Goal: Task Accomplishment & Management: Manage account settings

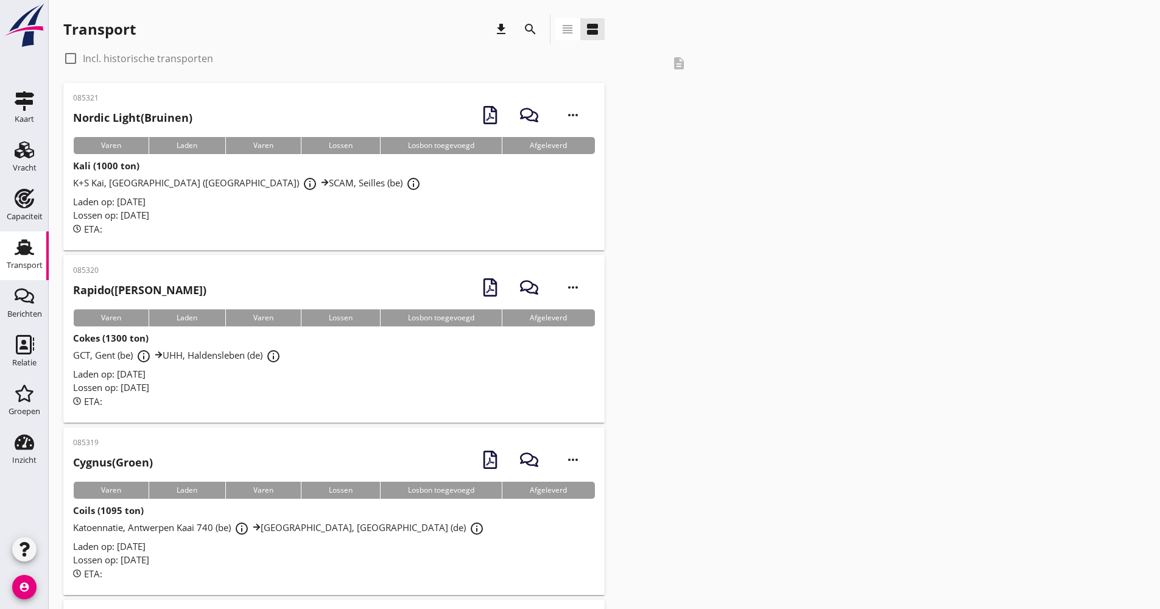
click at [539, 28] on div "search" at bounding box center [530, 29] width 22 height 15
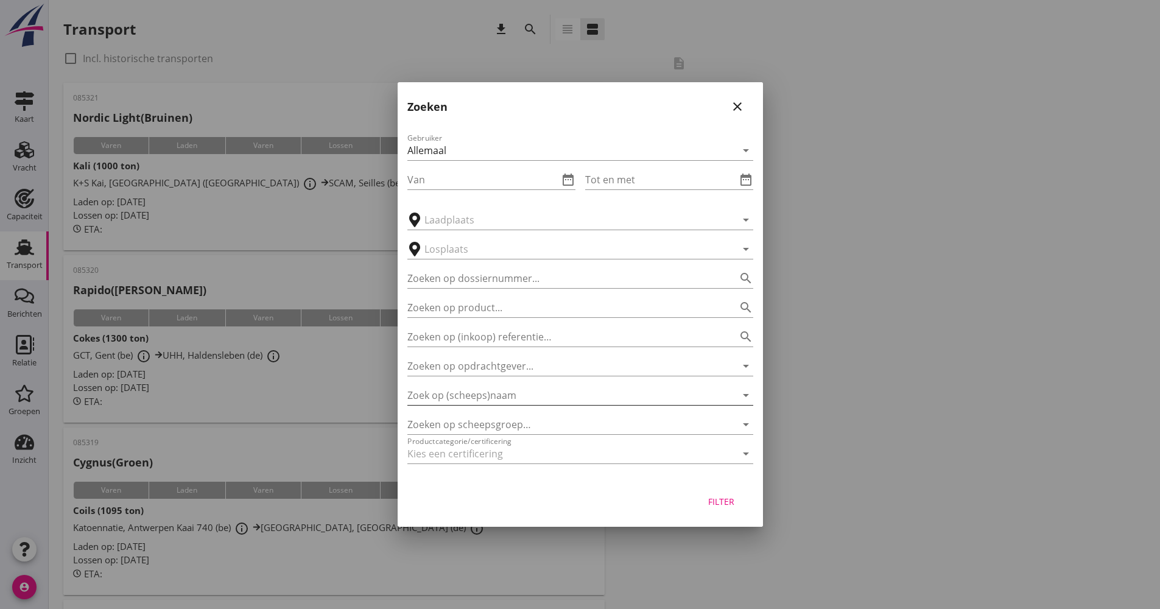
click at [502, 391] on input "Zoek op (scheeps)naam" at bounding box center [563, 394] width 312 height 19
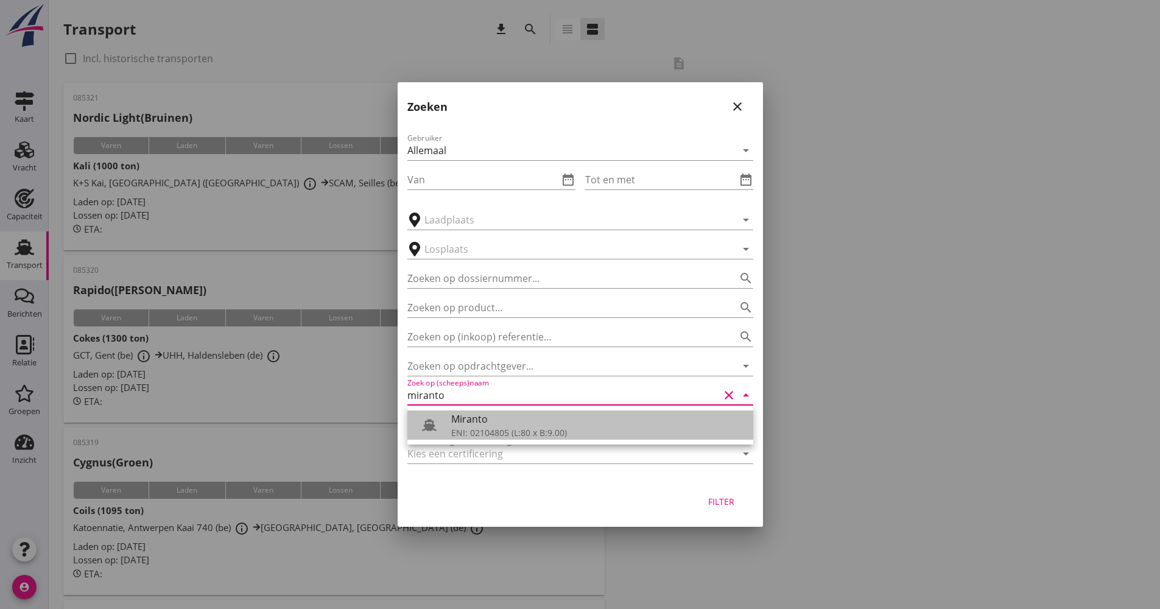
click at [510, 418] on div "Miranto" at bounding box center [597, 419] width 292 height 15
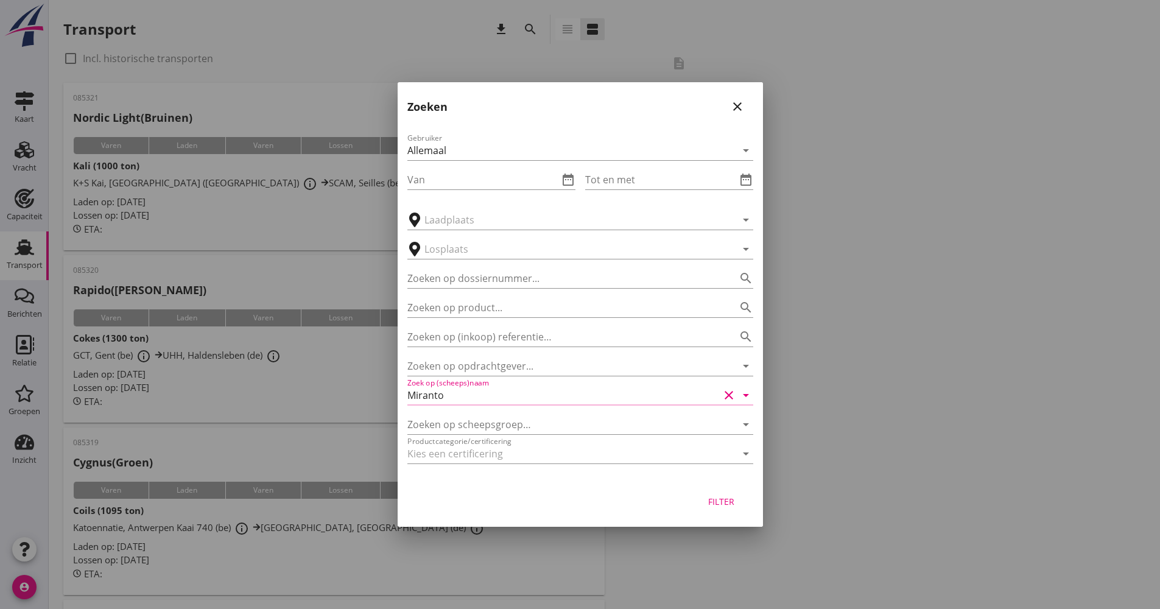
click at [725, 508] on button "Filter" at bounding box center [722, 501] width 54 height 22
type input "Miranto"
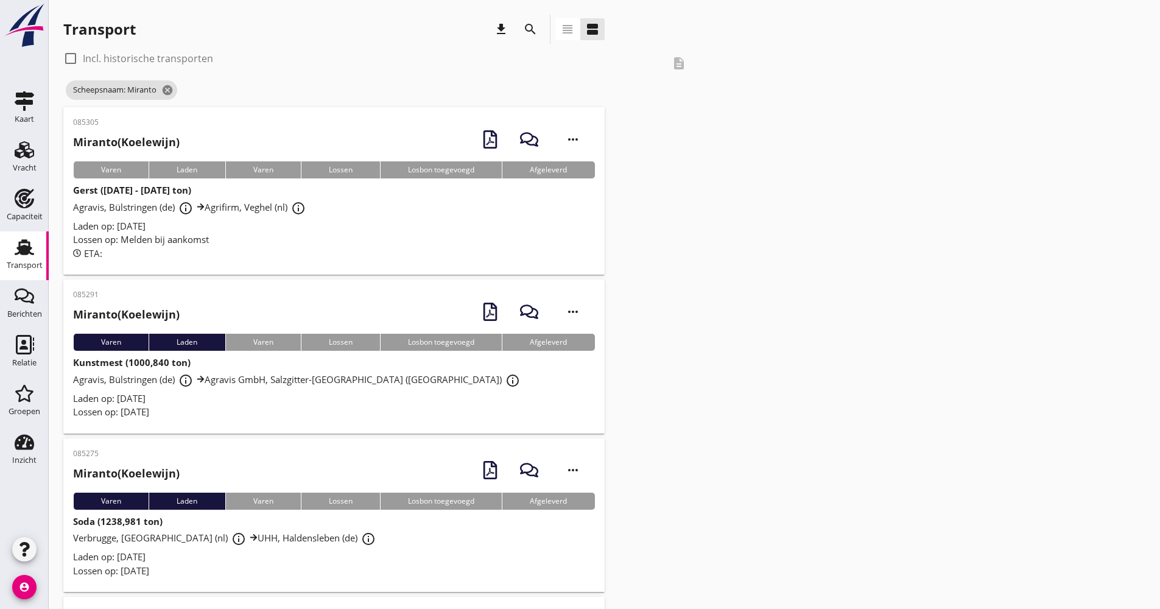
click at [297, 208] on div "info_outline" at bounding box center [298, 208] width 22 height 15
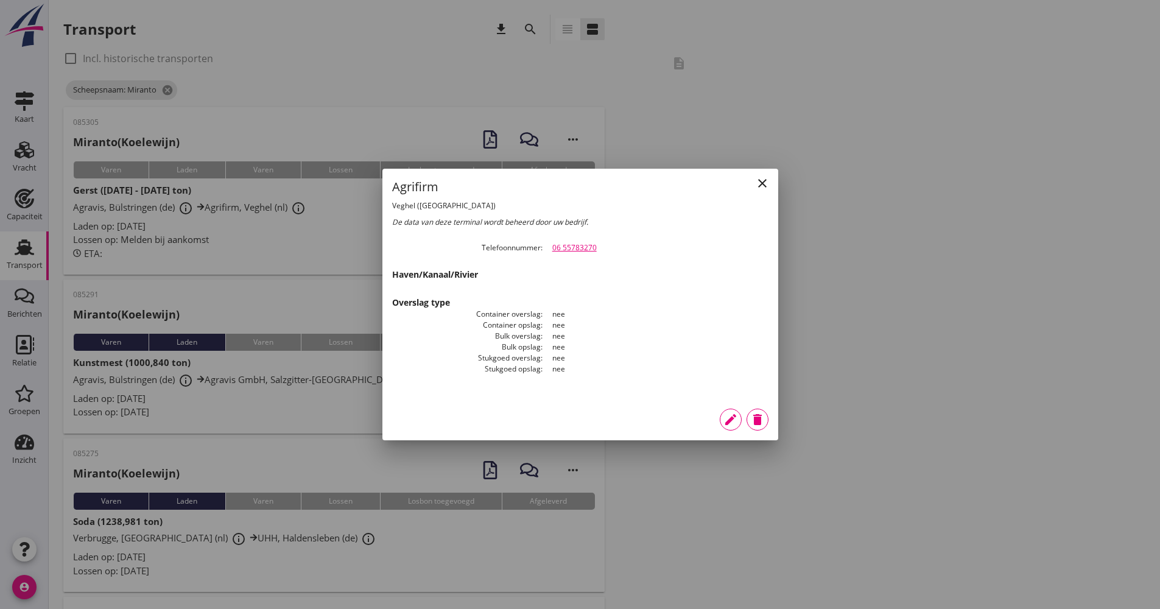
click at [283, 237] on div at bounding box center [580, 304] width 1160 height 609
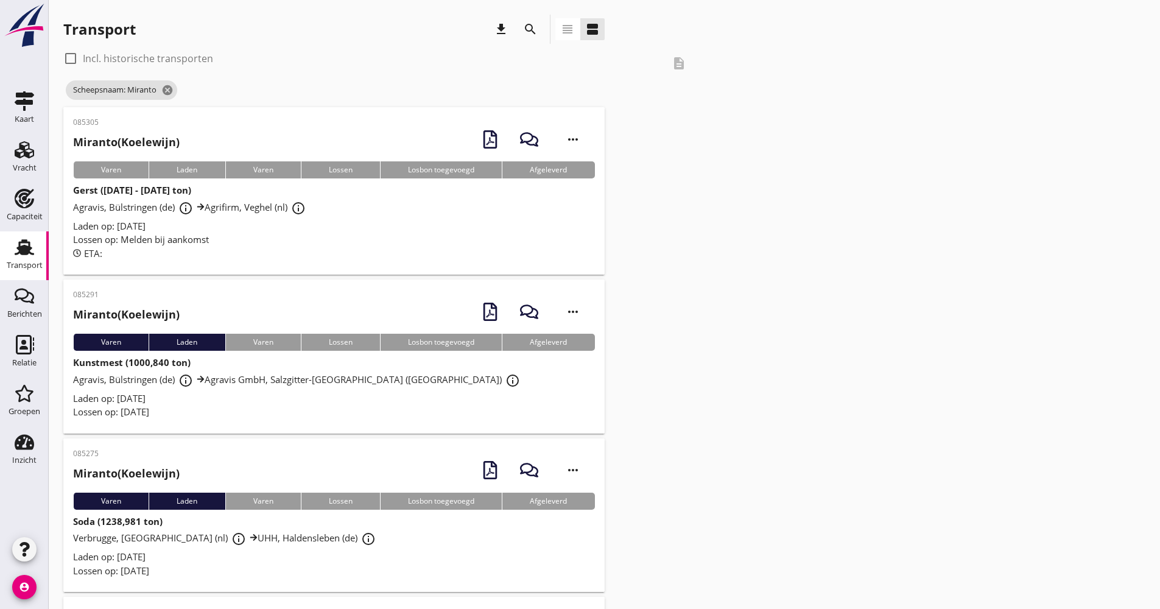
click at [283, 237] on div "Lossen op: Melden bij aankomst" at bounding box center [334, 240] width 522 height 14
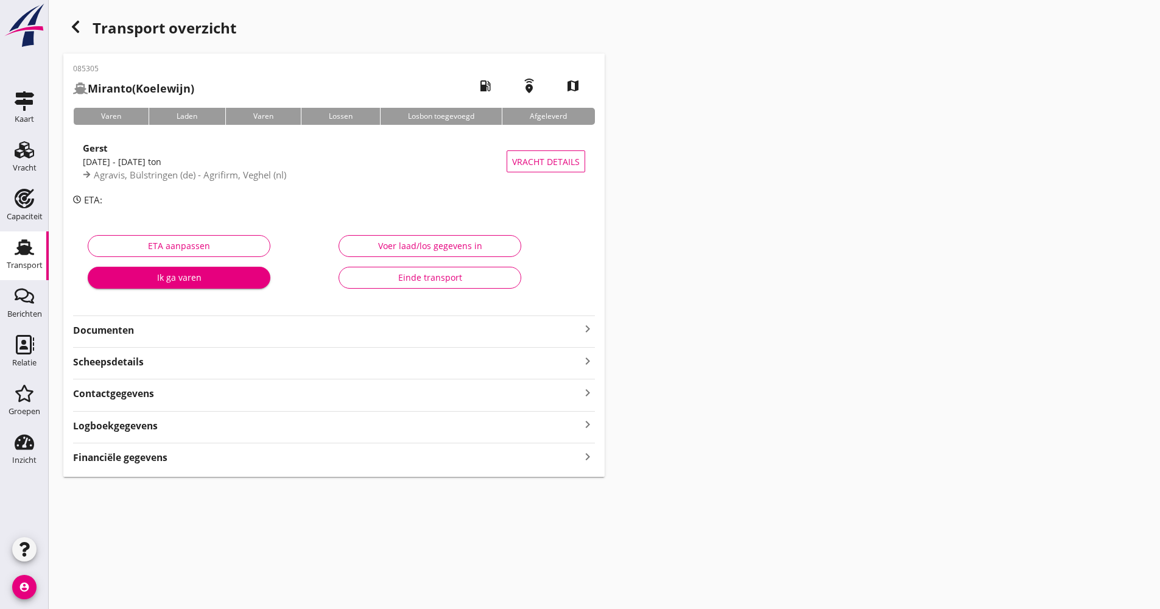
click at [176, 430] on div "Logboekgegevens keyboard_arrow_right" at bounding box center [334, 424] width 522 height 16
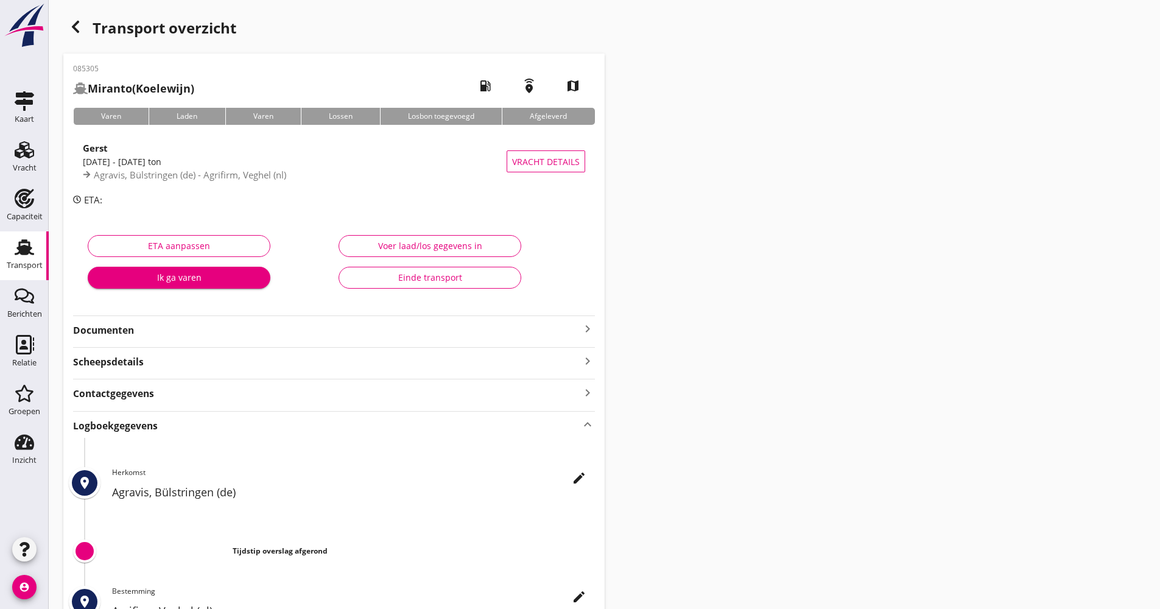
drag, startPoint x: 582, startPoint y: 460, endPoint x: 581, endPoint y: 472, distance: 12.2
click at [581, 463] on div "place edit Herkomst Agravis, Bülstringen (de) Tijdstip overslag afgerond place …" at bounding box center [334, 564] width 522 height 252
click at [581, 472] on icon "edit" at bounding box center [579, 478] width 15 height 15
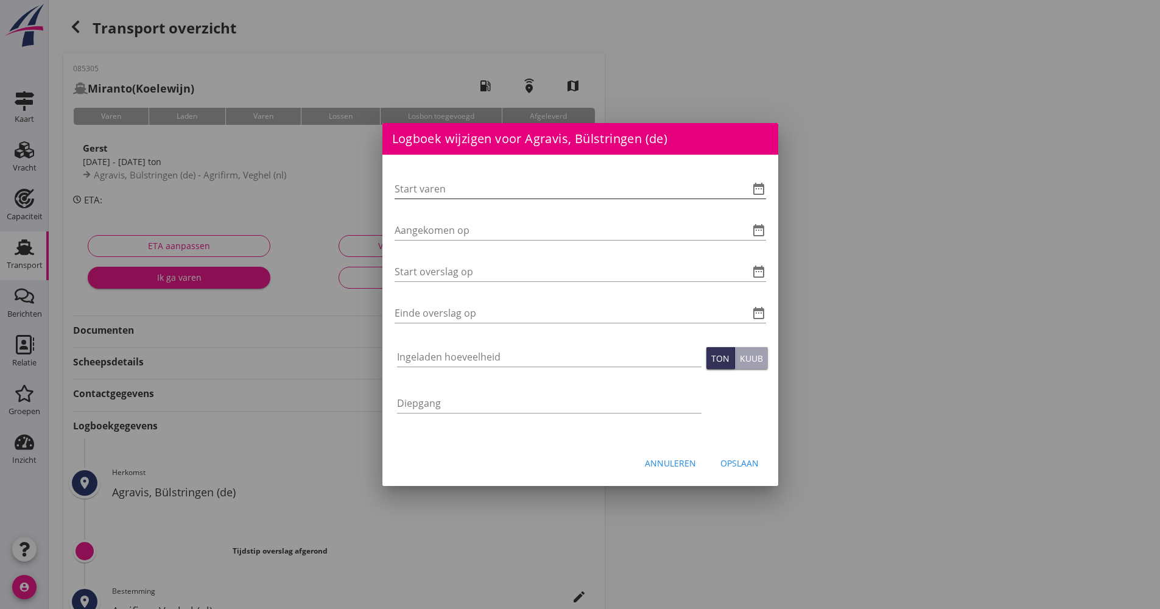
drag, startPoint x: 767, startPoint y: 170, endPoint x: 762, endPoint y: 181, distance: 11.8
click at [767, 170] on div "Start varen date_range Aangekomen op date_range Start overslag op date_range Ei…" at bounding box center [580, 298] width 396 height 287
click at [759, 186] on icon "date_range" at bounding box center [758, 188] width 15 height 15
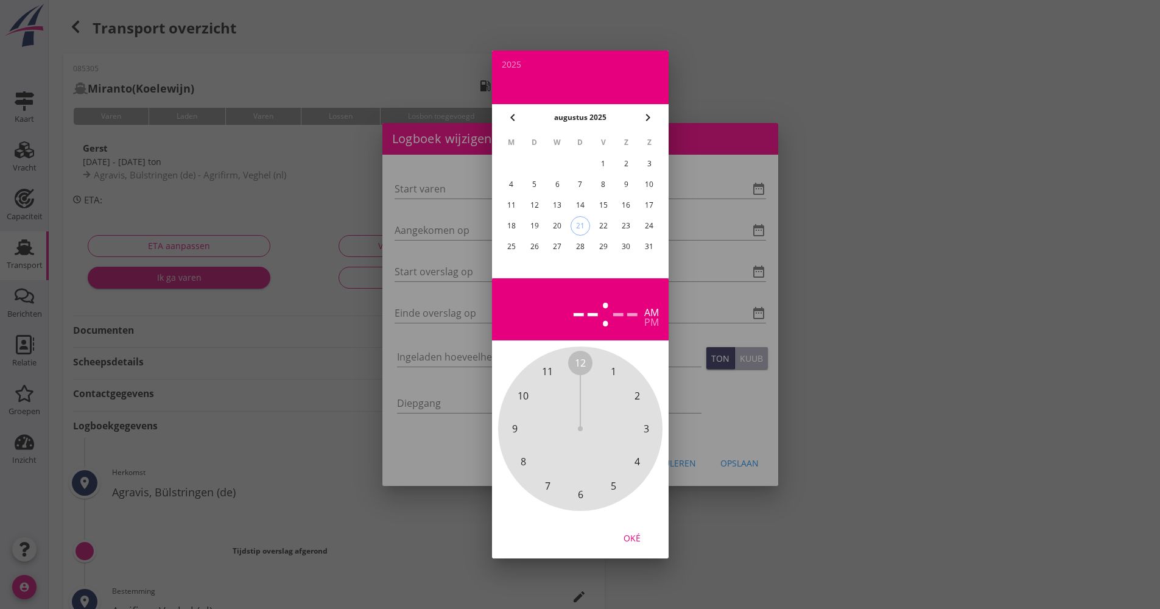
click at [554, 228] on div "20" at bounding box center [556, 225] width 19 height 19
drag, startPoint x: 606, startPoint y: 393, endPoint x: 595, endPoint y: 481, distance: 88.4
click at [595, 481] on div "12 1 2 3 4 5 6 7 8 9 10 11" at bounding box center [580, 429] width 132 height 132
click at [573, 351] on div "00 05 10 15 20 25 30 35 40 45 50 55" at bounding box center [580, 428] width 164 height 164
drag, startPoint x: 574, startPoint y: 367, endPoint x: 599, endPoint y: 360, distance: 25.8
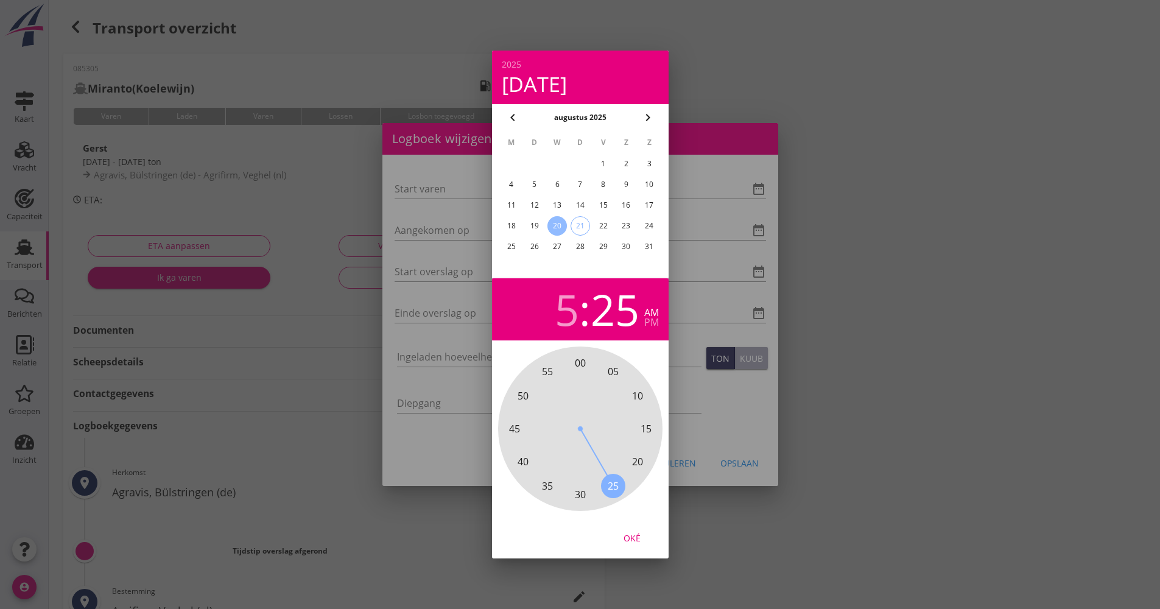
click at [601, 362] on div "00 05 10 15 20 25 30 35 40 45 50 55" at bounding box center [580, 428] width 164 height 164
click at [582, 360] on span "00" at bounding box center [580, 363] width 11 height 15
click at [648, 532] on div "Oké" at bounding box center [632, 538] width 34 height 13
type input "[DATE] 05:00"
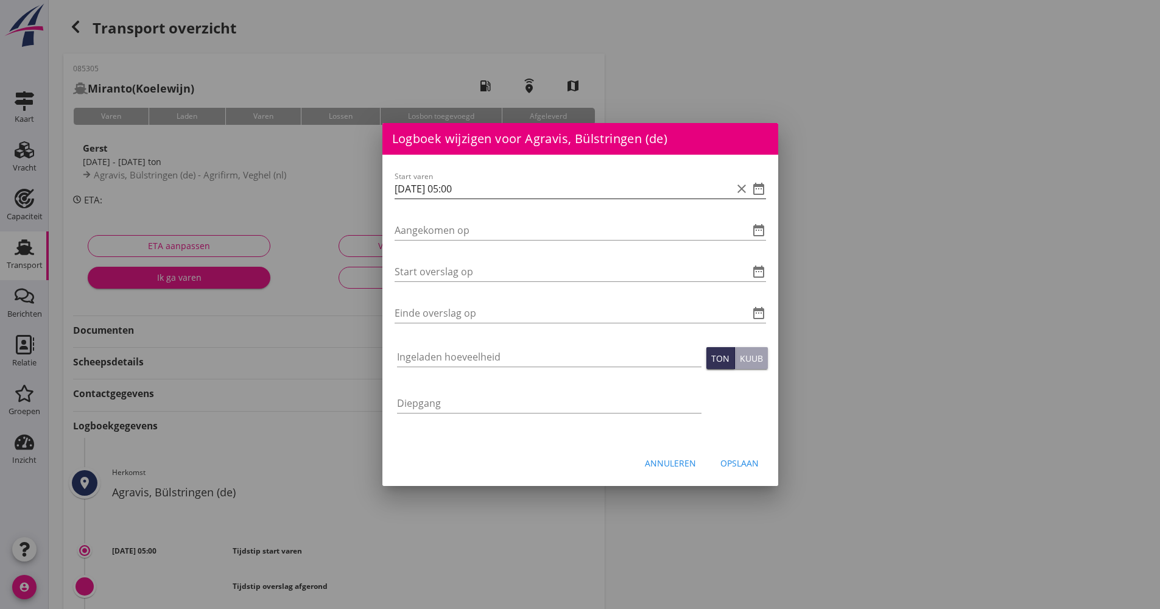
drag, startPoint x: 470, startPoint y: 183, endPoint x: 406, endPoint y: 196, distance: 65.3
click at [399, 195] on div "Start varen [DATE] 05:00 clear date_range" at bounding box center [580, 191] width 371 height 39
click at [492, 194] on input "[DATE] 05:00" at bounding box center [563, 188] width 337 height 19
drag, startPoint x: 492, startPoint y: 194, endPoint x: 392, endPoint y: 198, distance: 99.9
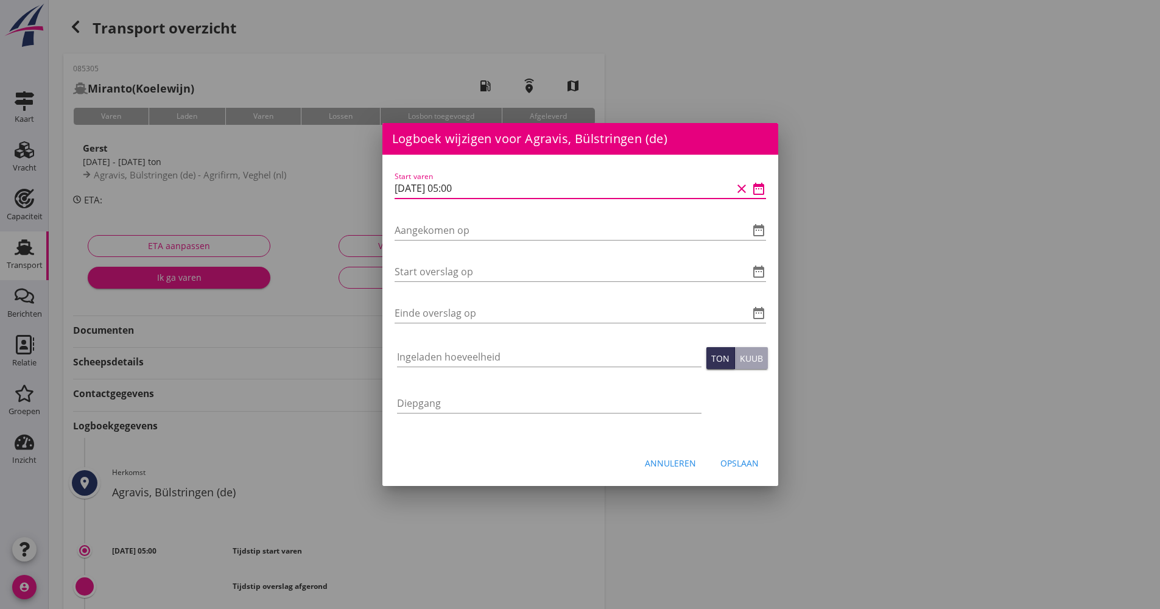
click at [388, 198] on div "Start varen [DATE] 05:00 clear date_range Aangekomen op date_range Start oversl…" at bounding box center [580, 298] width 396 height 287
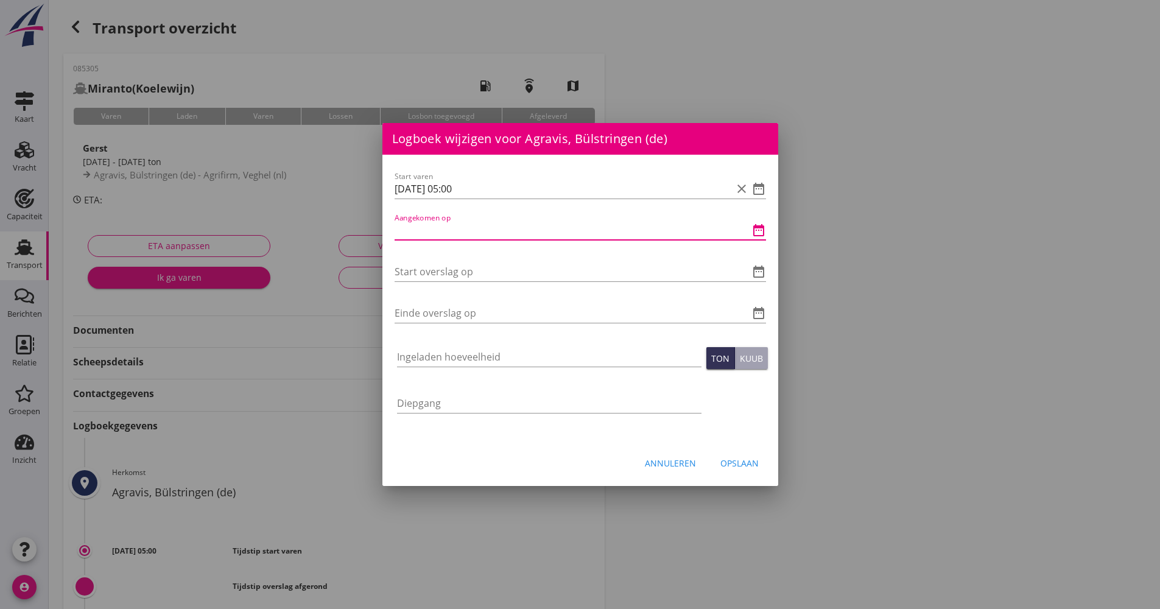
paste input "[DATE] 05:00"
type input "[DATE] 05:00"
drag, startPoint x: 457, startPoint y: 282, endPoint x: 457, endPoint y: 274, distance: 7.9
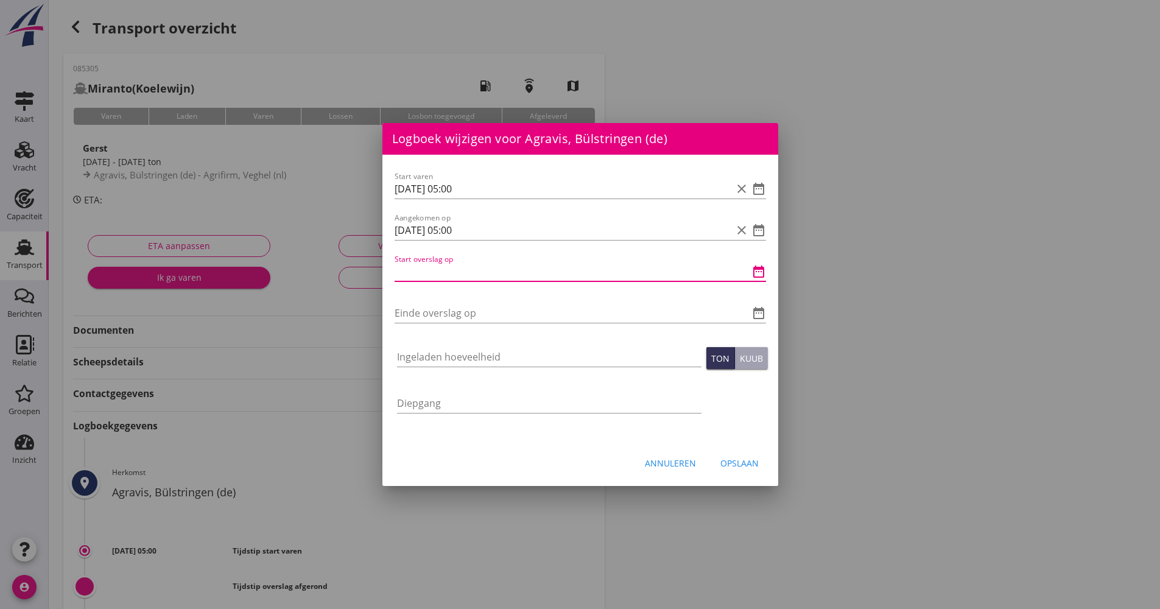
paste input "[DATE] 05:00"
drag, startPoint x: 451, startPoint y: 269, endPoint x: 457, endPoint y: 278, distance: 11.3
click at [457, 278] on input "[DATE] 05:00" at bounding box center [563, 271] width 337 height 19
type input "[DATE] 06:00"
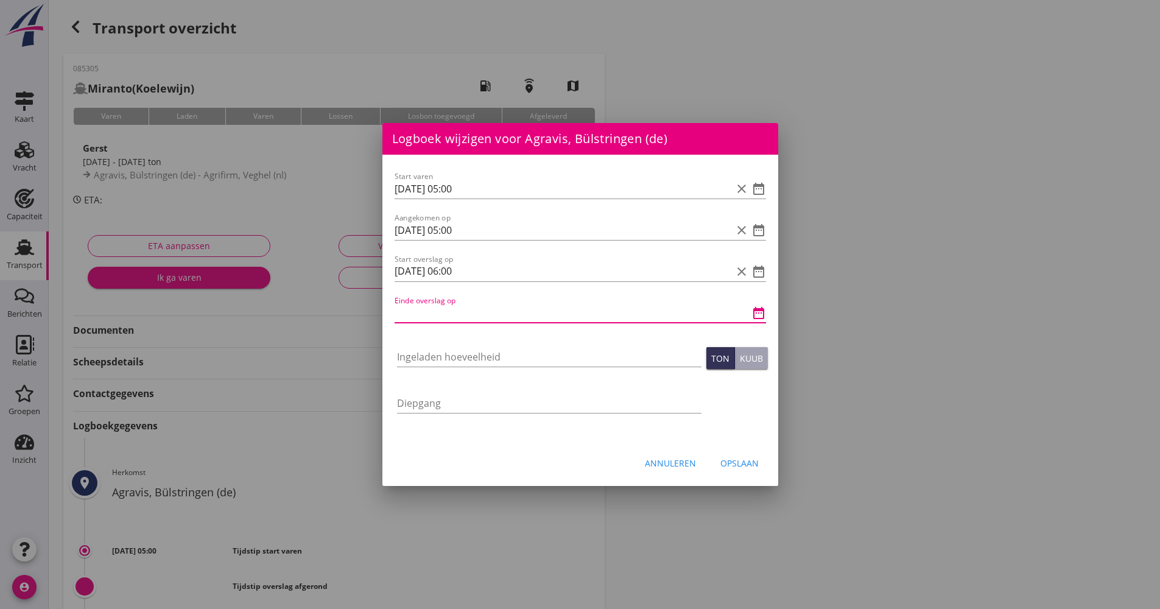
scroll to position [0, 0]
paste input "[DATE] 05:00"
click at [455, 311] on input "[DATE] 05:00" at bounding box center [563, 312] width 337 height 19
type input "[DATE] 09:00"
click at [440, 345] on div "Ingeladen hoeveelheid" at bounding box center [549, 359] width 304 height 39
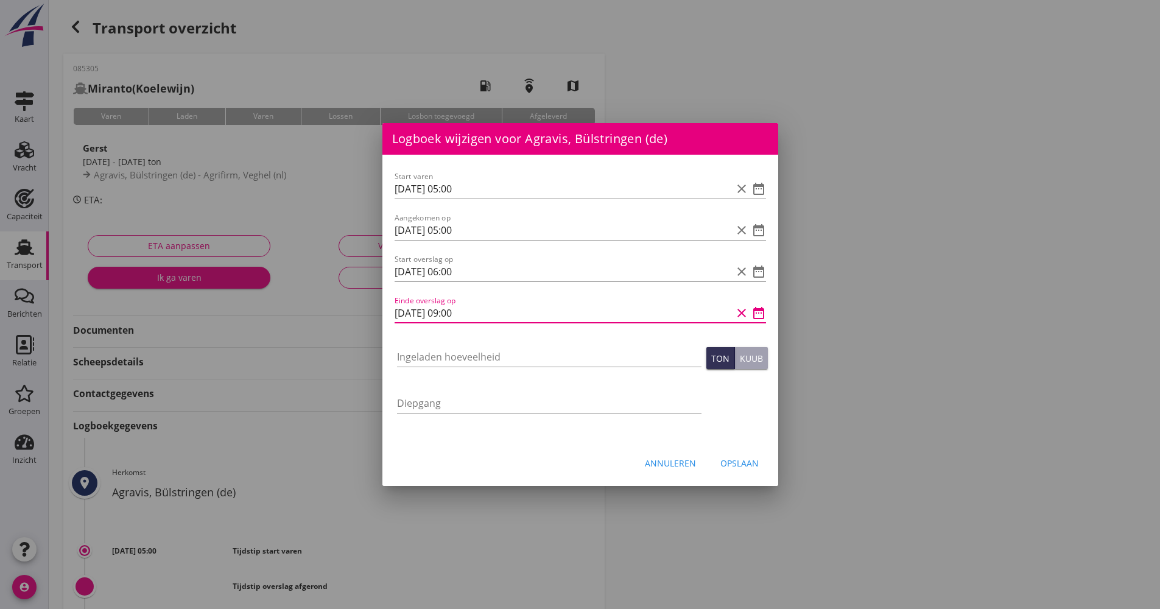
drag, startPoint x: 485, startPoint y: 309, endPoint x: 491, endPoint y: 318, distance: 10.5
click at [490, 316] on input "[DATE] 09:00" at bounding box center [563, 312] width 337 height 19
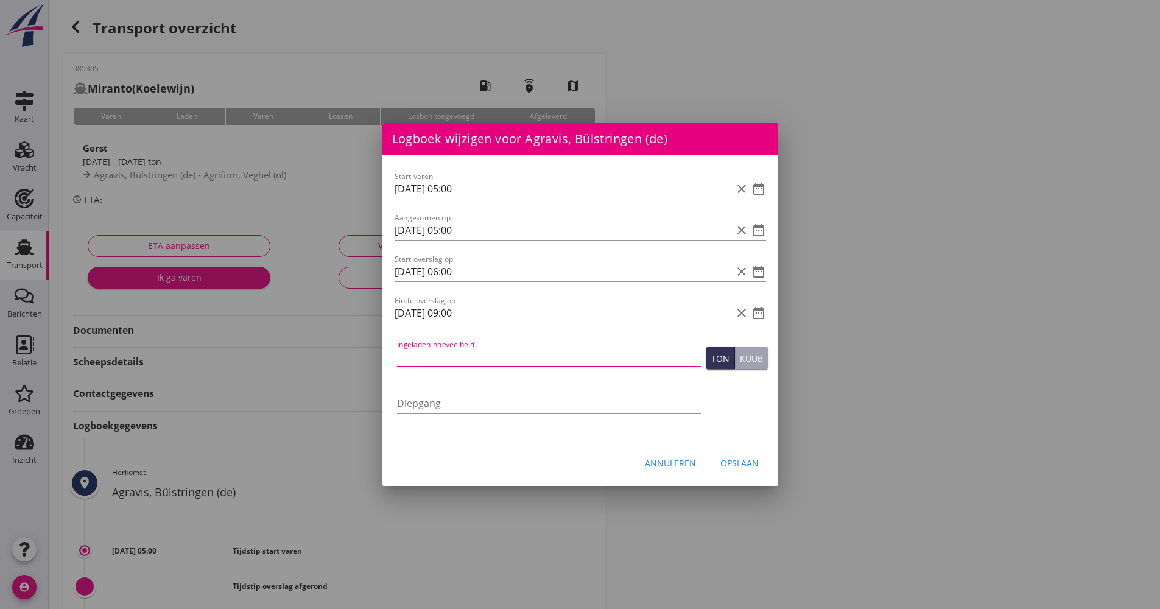
drag, startPoint x: 458, startPoint y: 355, endPoint x: 481, endPoint y: 331, distance: 32.7
click at [458, 354] on input "Ingeladen hoeveelheid" at bounding box center [549, 356] width 304 height 19
type input "1014.324"
click at [739, 467] on div "Opslaan" at bounding box center [739, 463] width 38 height 13
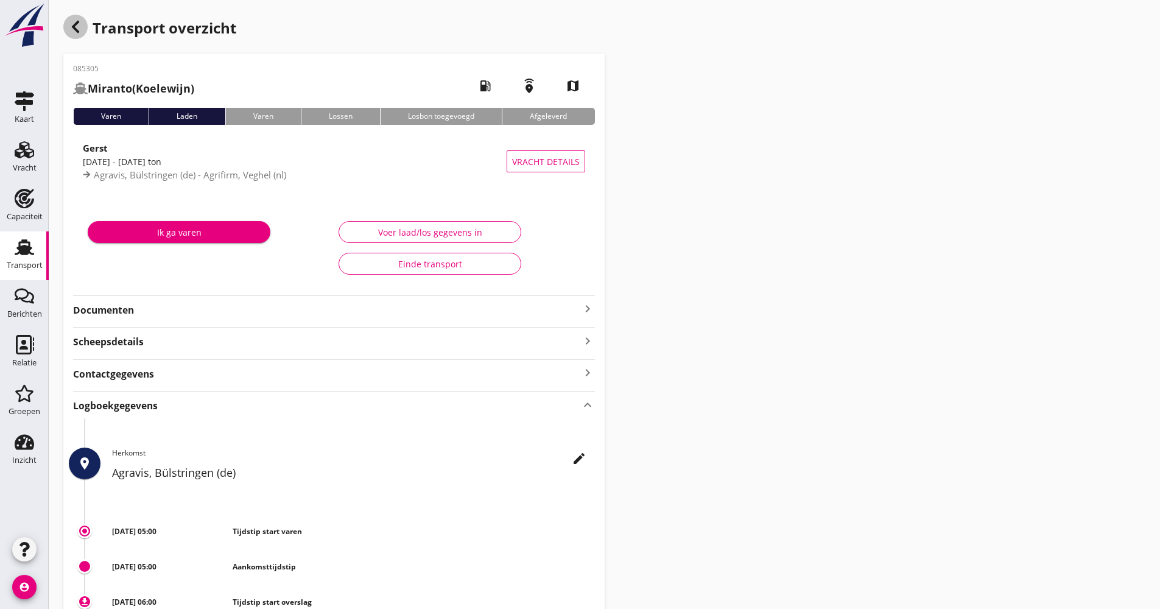
click at [69, 32] on icon "button" at bounding box center [75, 26] width 15 height 15
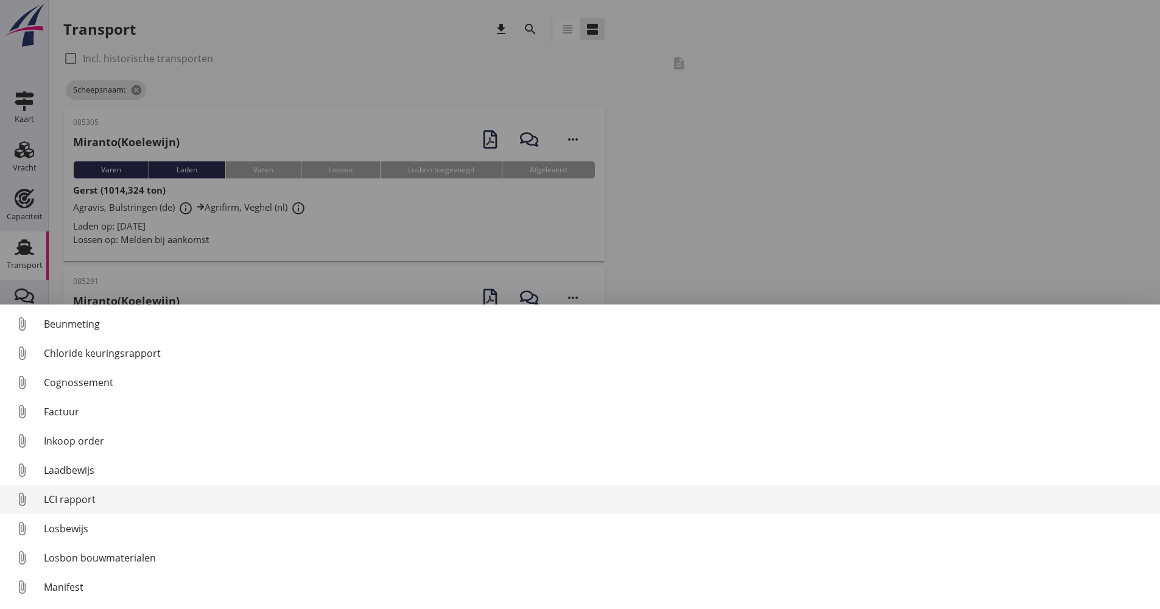
click at [73, 504] on div "LCI rapport" at bounding box center [597, 499] width 1106 height 15
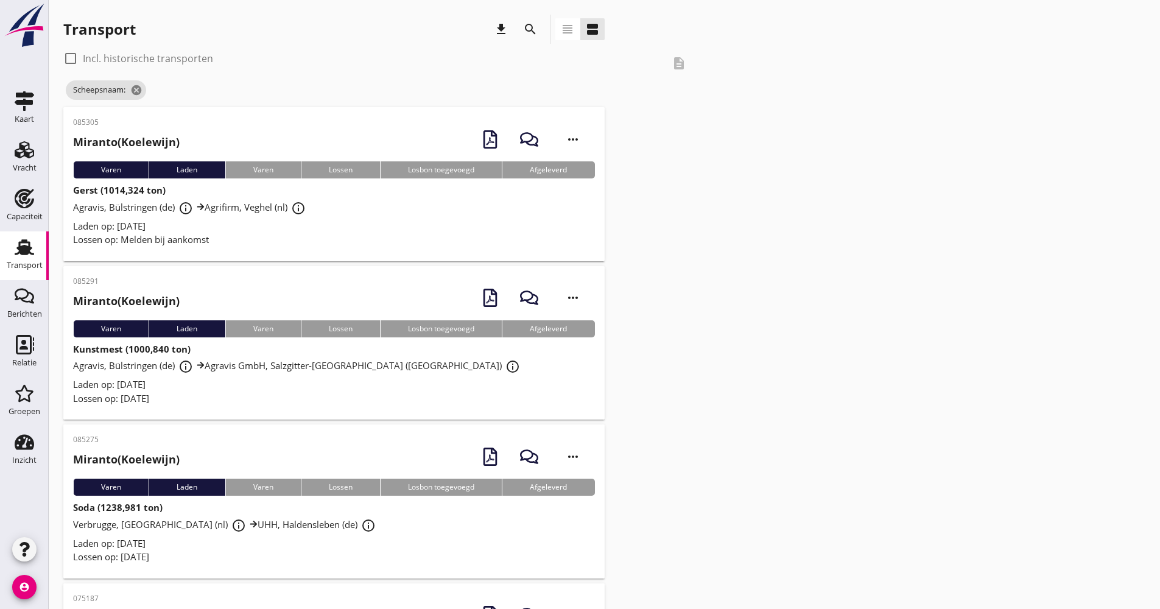
click at [235, 239] on div "Lossen op: Melden bij aankomst" at bounding box center [334, 240] width 522 height 14
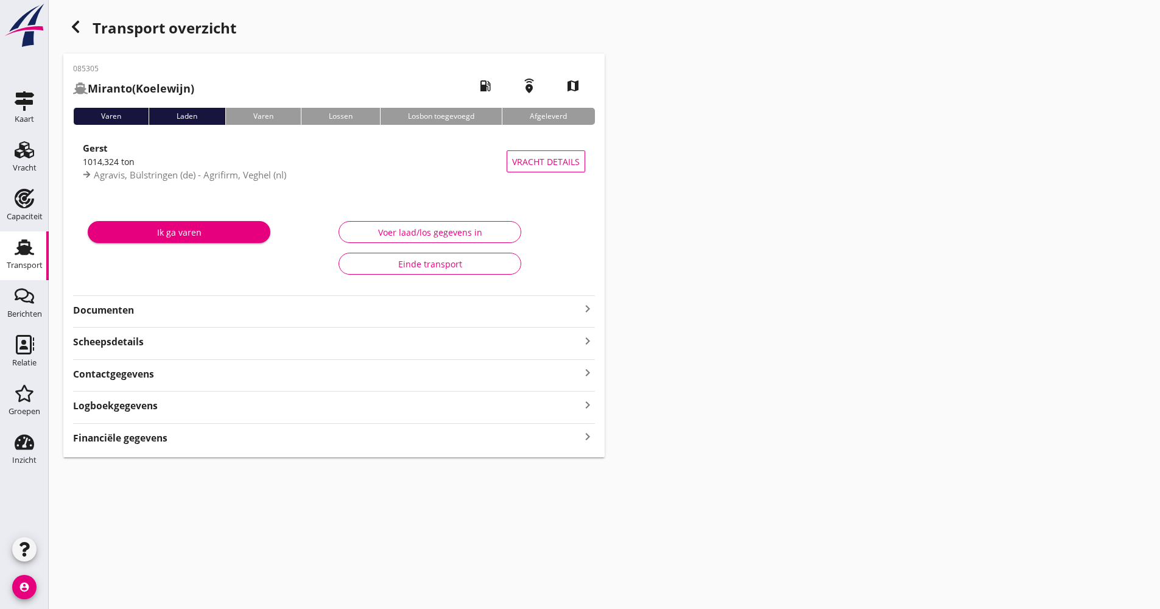
click at [194, 307] on strong "Documenten" at bounding box center [326, 310] width 507 height 14
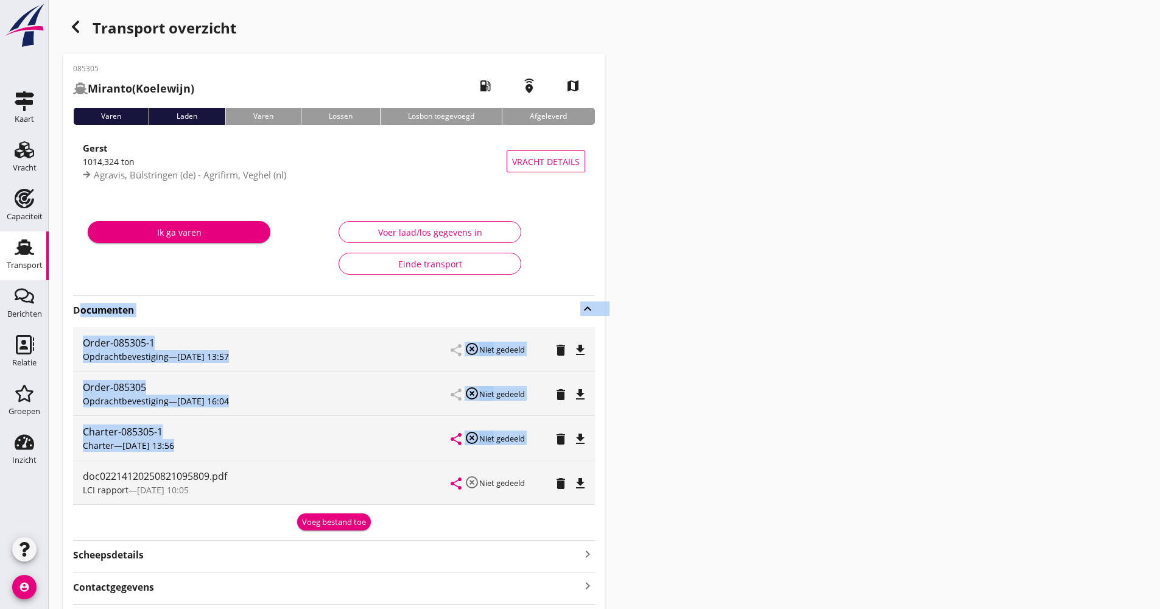
drag, startPoint x: 75, startPoint y: 304, endPoint x: 586, endPoint y: 492, distance: 544.4
click at [586, 492] on div "Documenten keyboard_arrow_up Order-085305-1 Opdrachtbevestiging — [DATE] 13:57 …" at bounding box center [334, 412] width 522 height 235
drag, startPoint x: 586, startPoint y: 492, endPoint x: 636, endPoint y: 482, distance: 50.9
click at [636, 483] on div "Transport overzicht 085305 Miranto (Koelewijn) local_gas_station emergency_shar…" at bounding box center [604, 342] width 1111 height 685
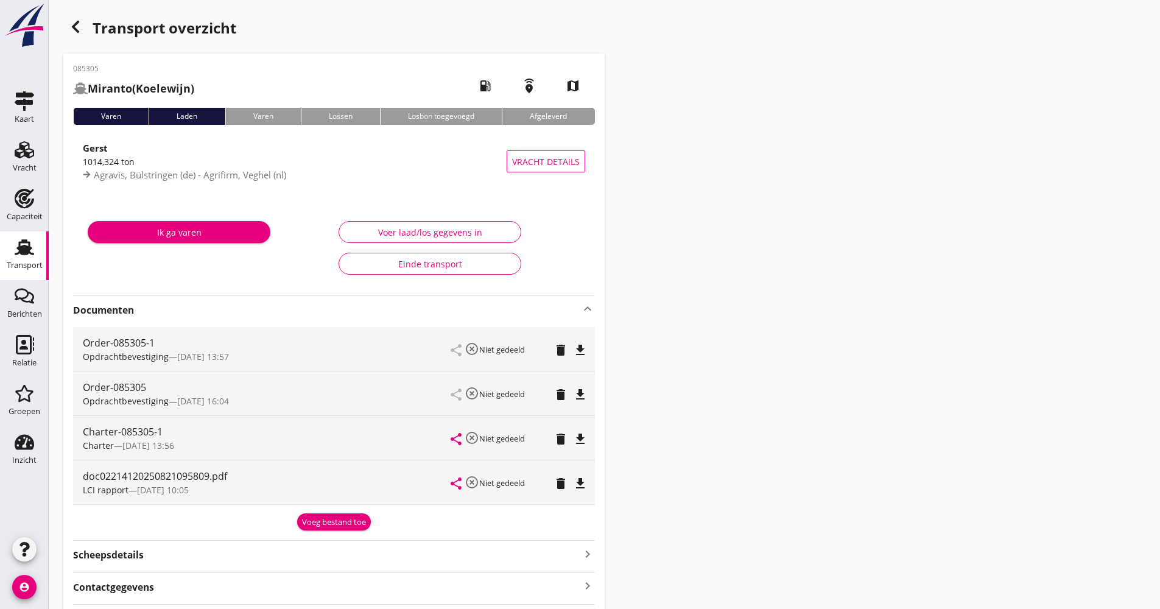
scroll to position [105, 0]
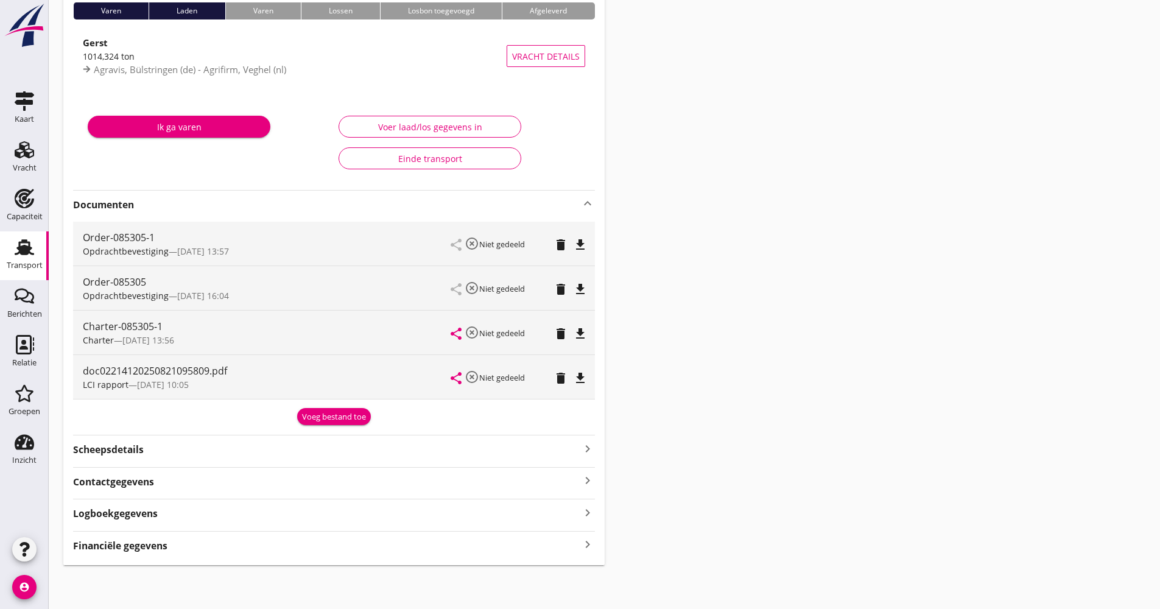
click at [15, 257] on div "Transport" at bounding box center [25, 265] width 36 height 17
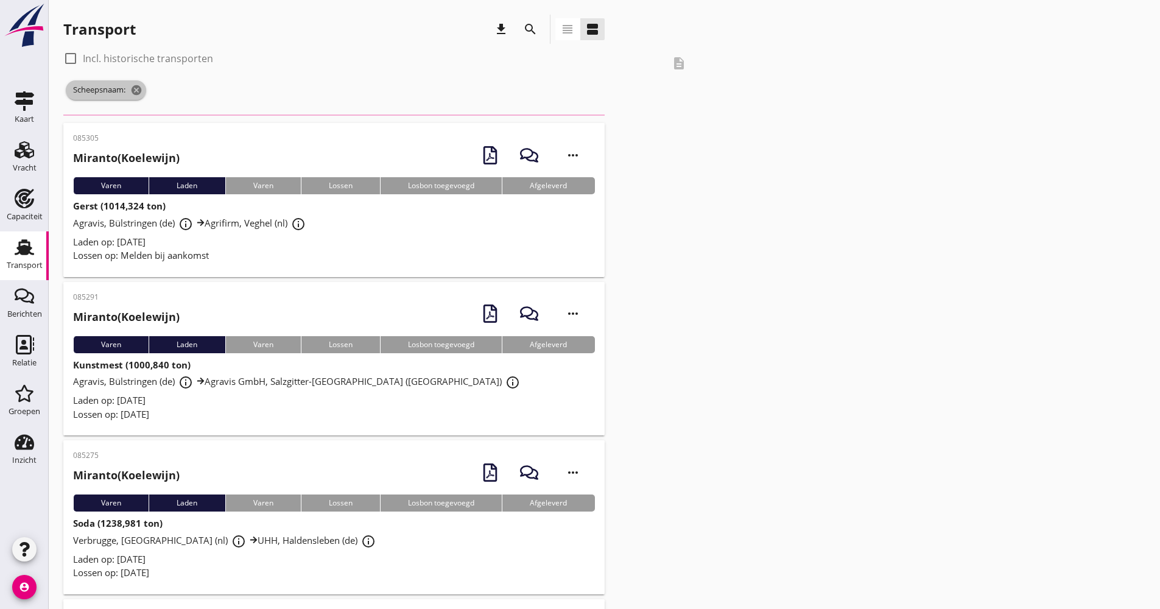
click at [136, 90] on icon "cancel" at bounding box center [136, 90] width 12 height 12
